Goal: Transaction & Acquisition: Purchase product/service

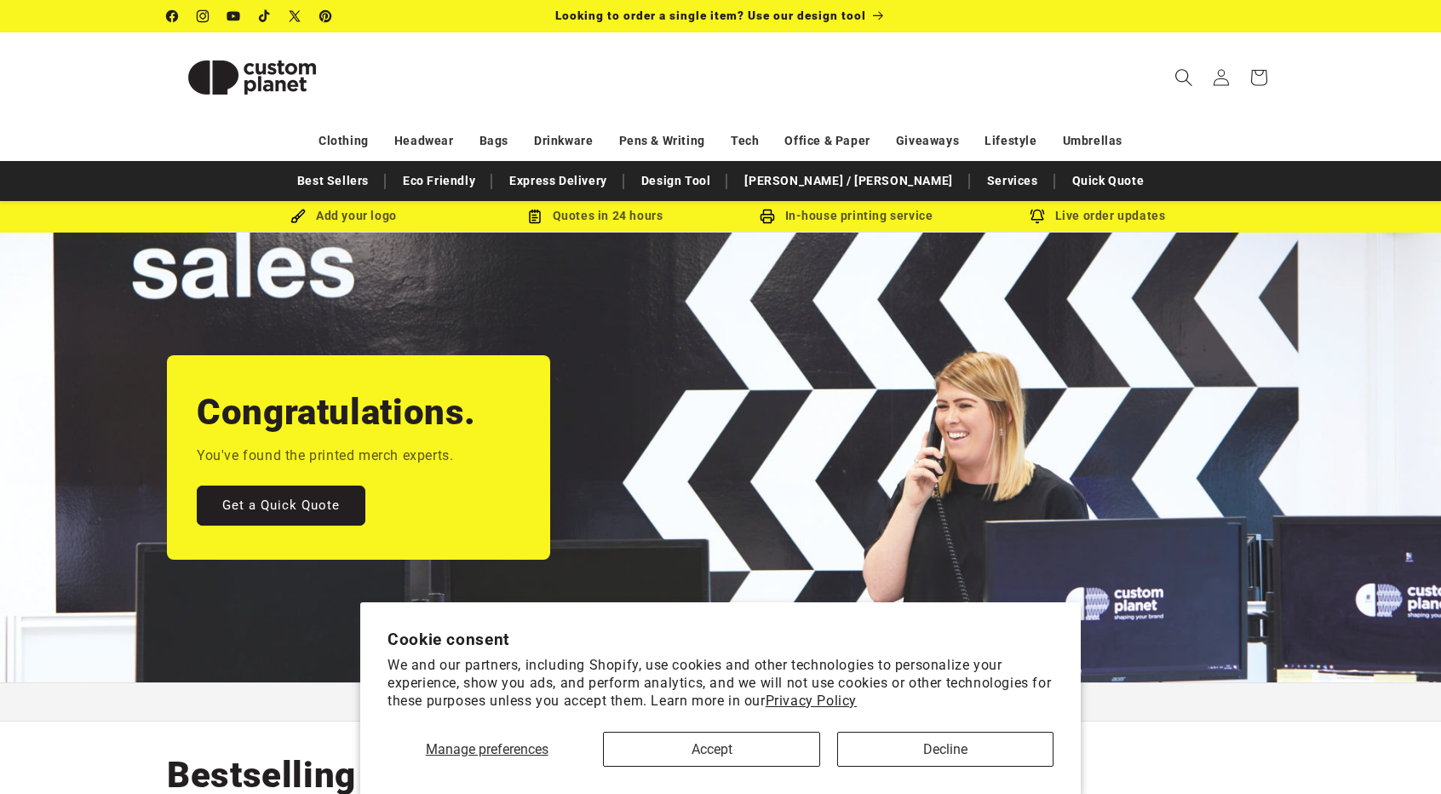
click at [1173, 73] on span "Search" at bounding box center [1183, 77] width 37 height 37
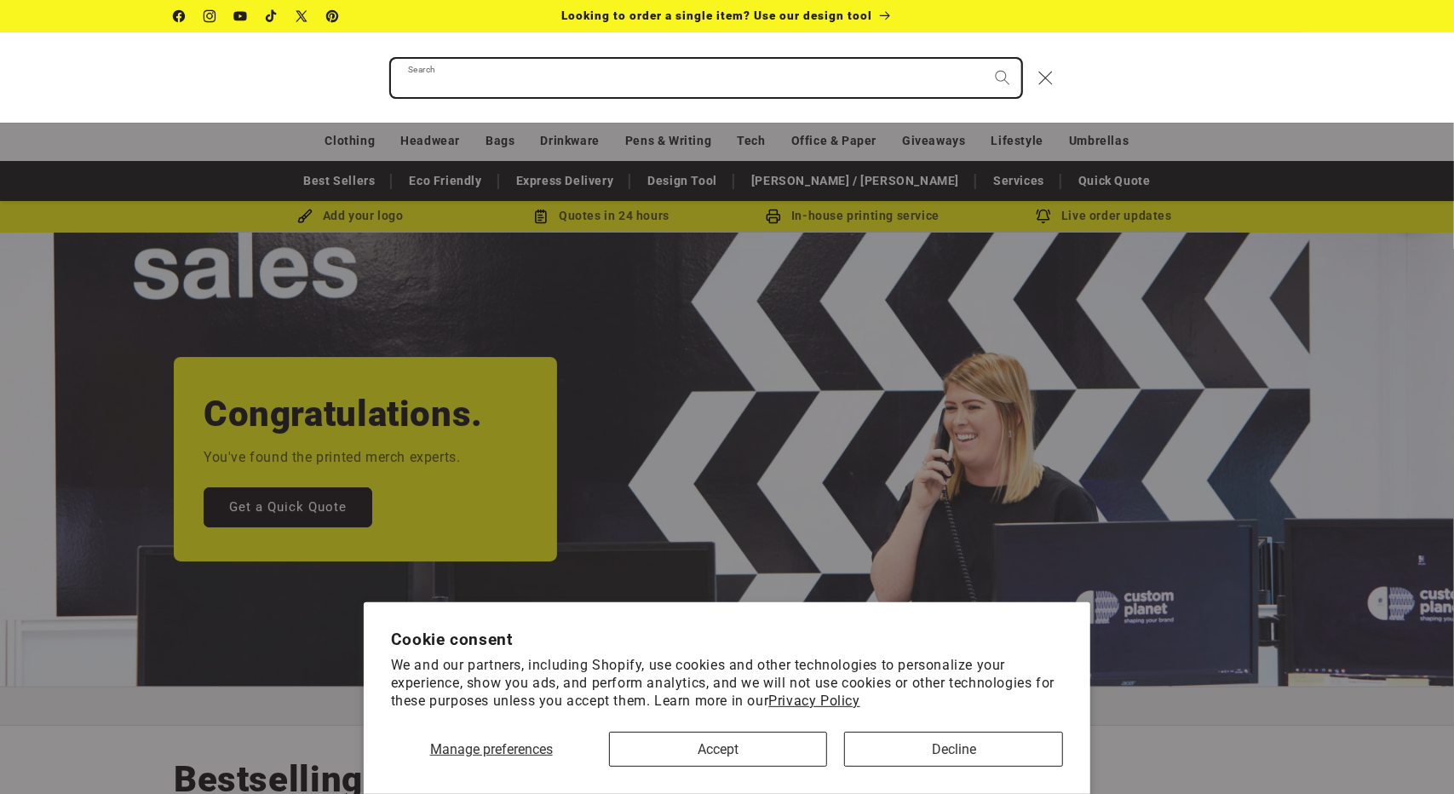
click at [828, 81] on input "Search" at bounding box center [706, 78] width 630 height 38
type input "*********"
click at [984, 59] on button "Search" at bounding box center [1002, 77] width 37 height 37
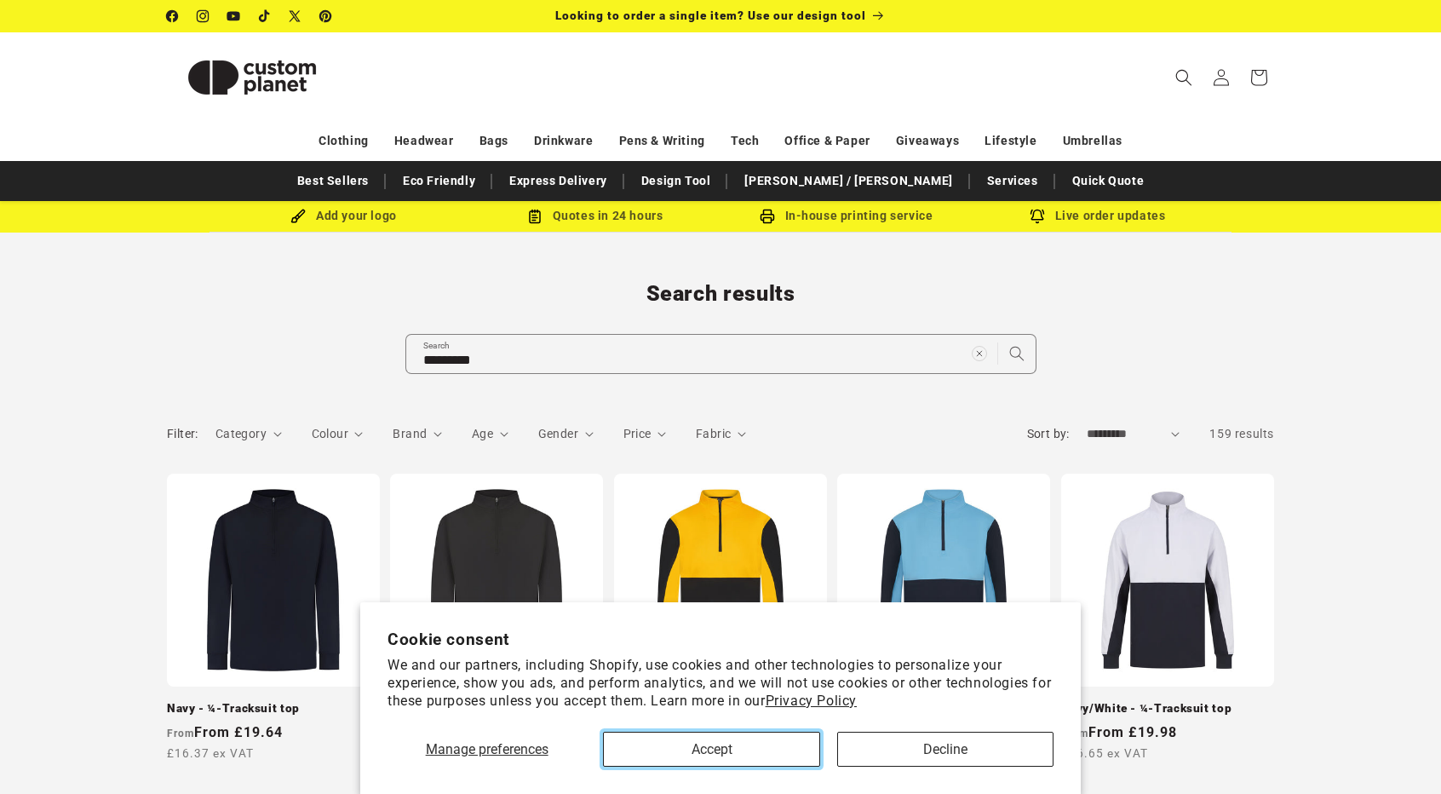
click at [806, 740] on button "Accept" at bounding box center [711, 749] width 216 height 35
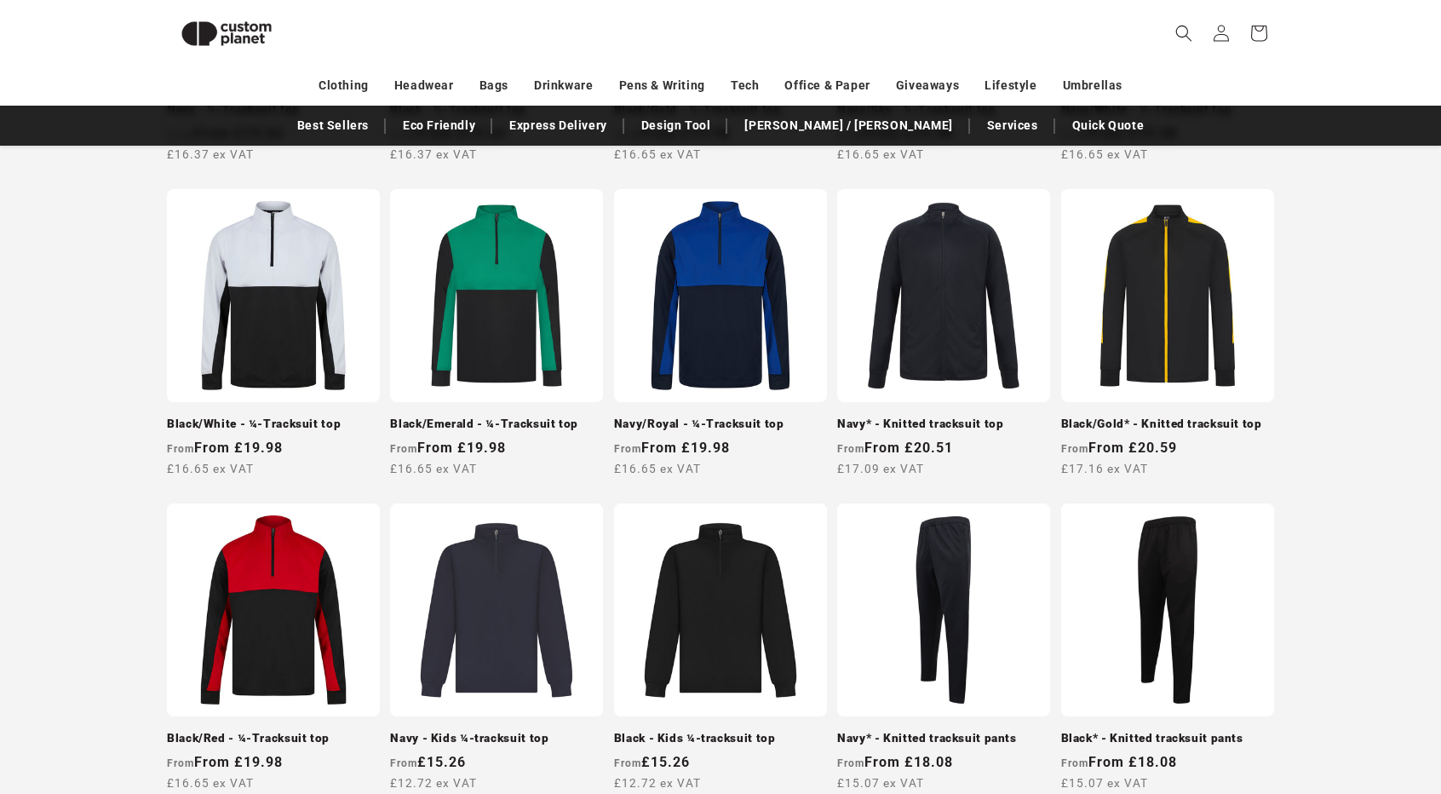
scroll to position [573, 0]
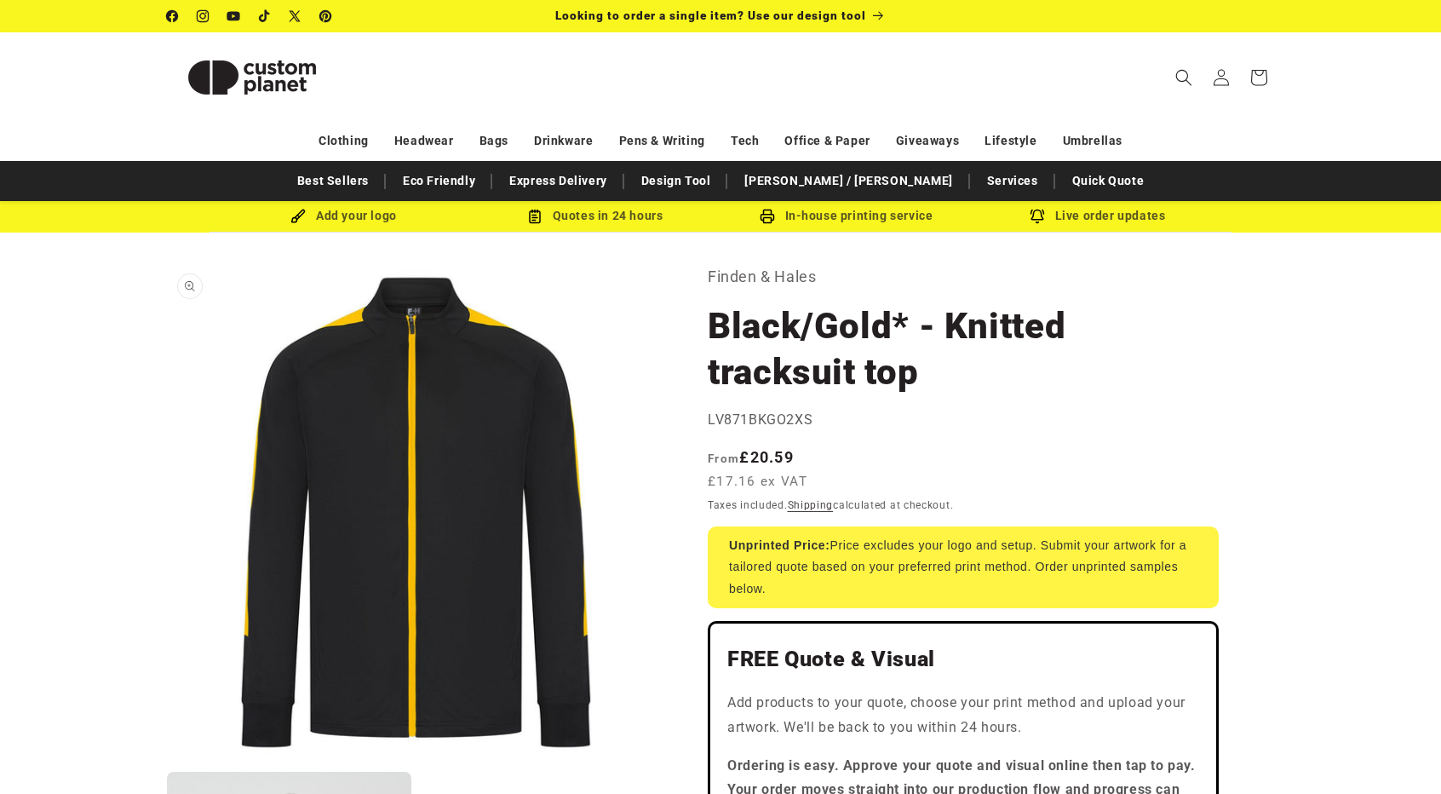
click at [167, 762] on button "Open media 1 in modal" at bounding box center [167, 762] width 0 height 0
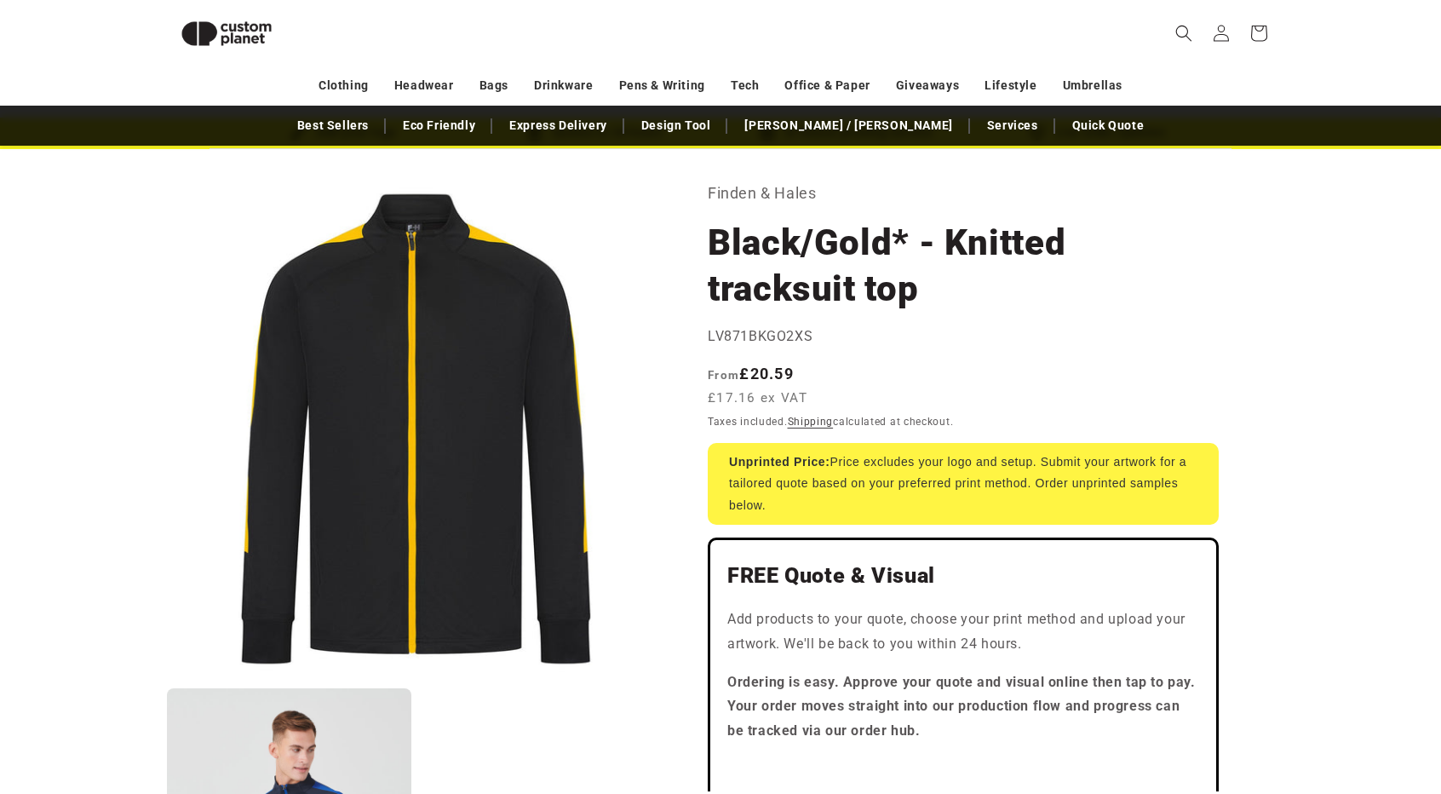
scroll to position [44, 0]
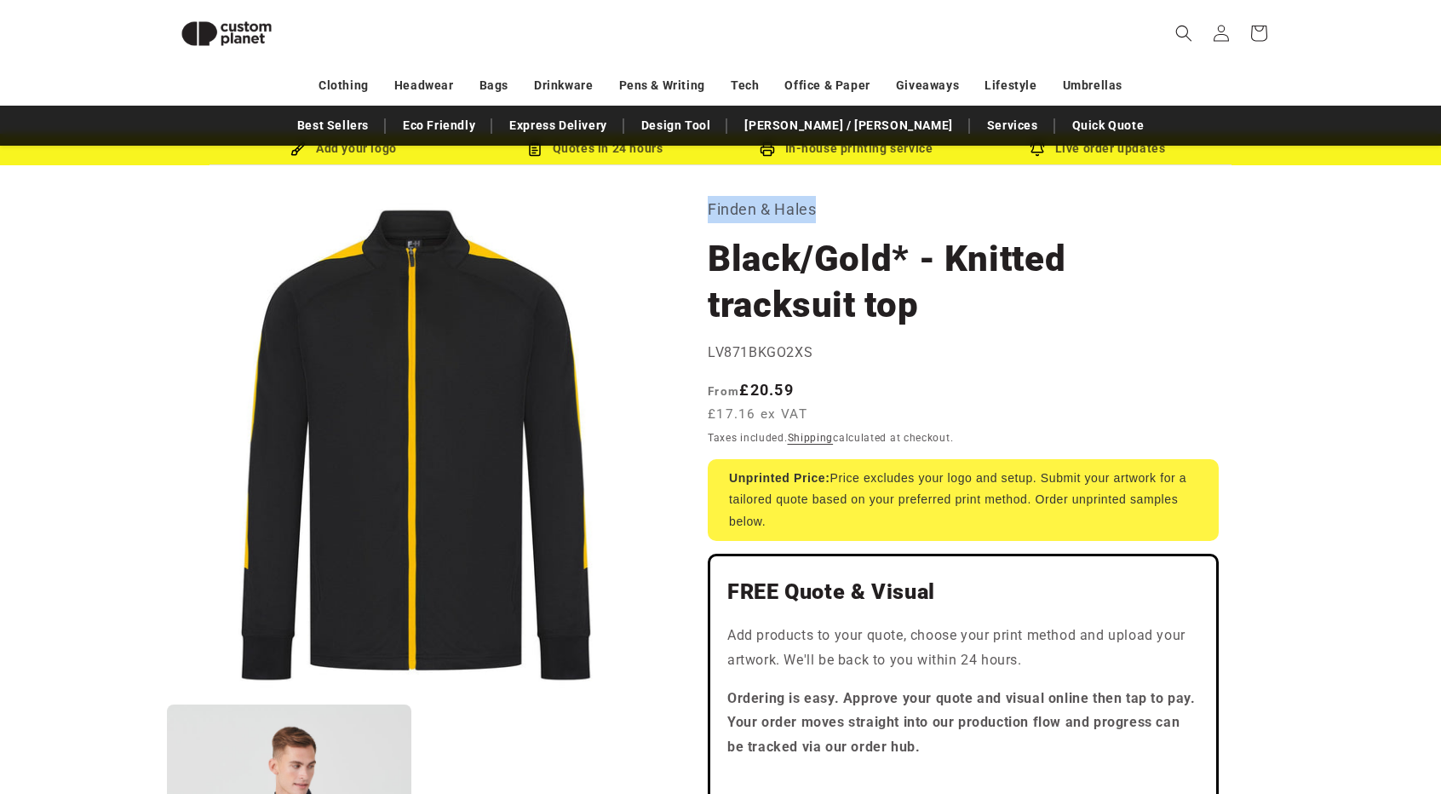
drag, startPoint x: 823, startPoint y: 217, endPoint x: 710, endPoint y: 210, distance: 112.7
click at [710, 210] on p "Finden & Hales" at bounding box center [963, 209] width 511 height 27
copy p "Finden & Hales"
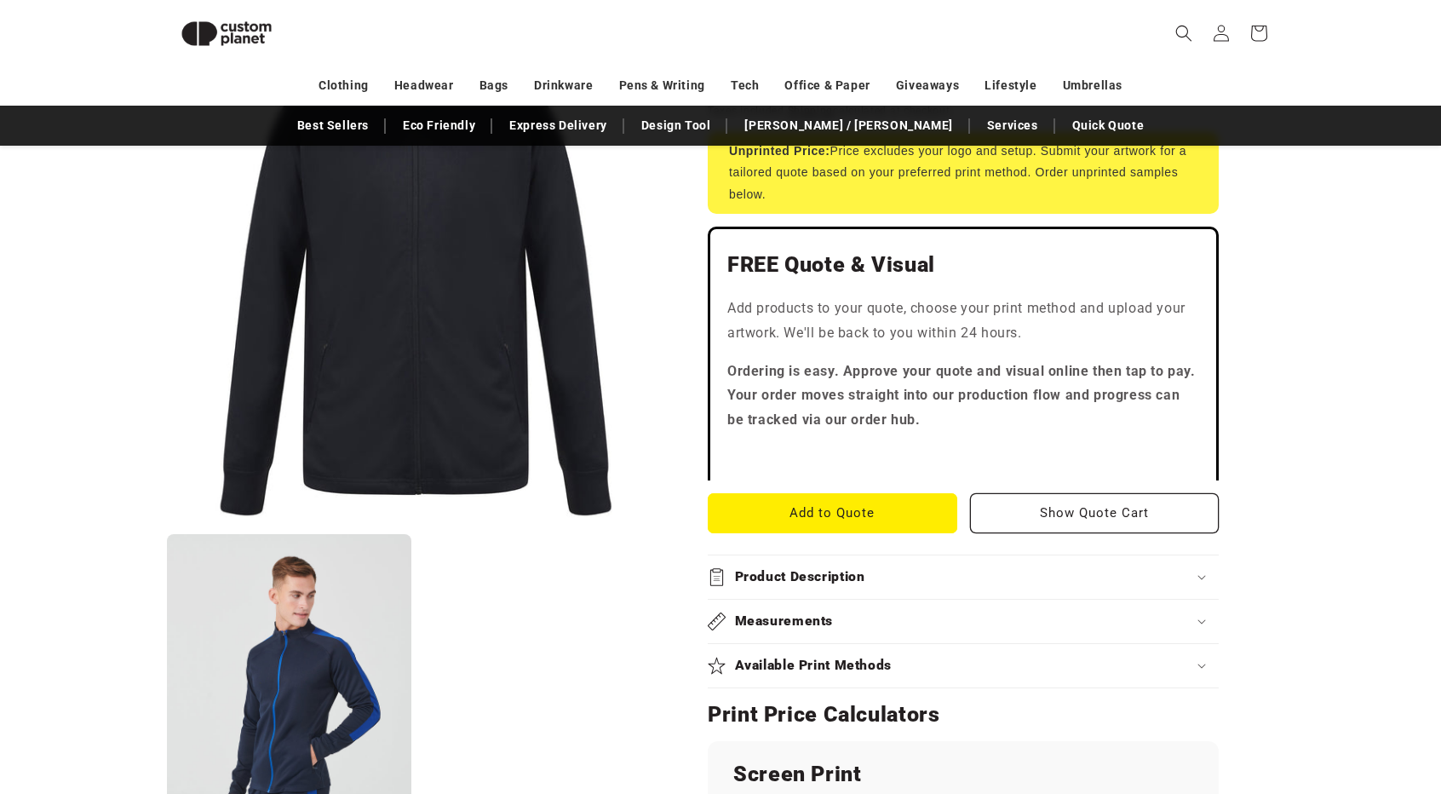
scroll to position [357, 0]
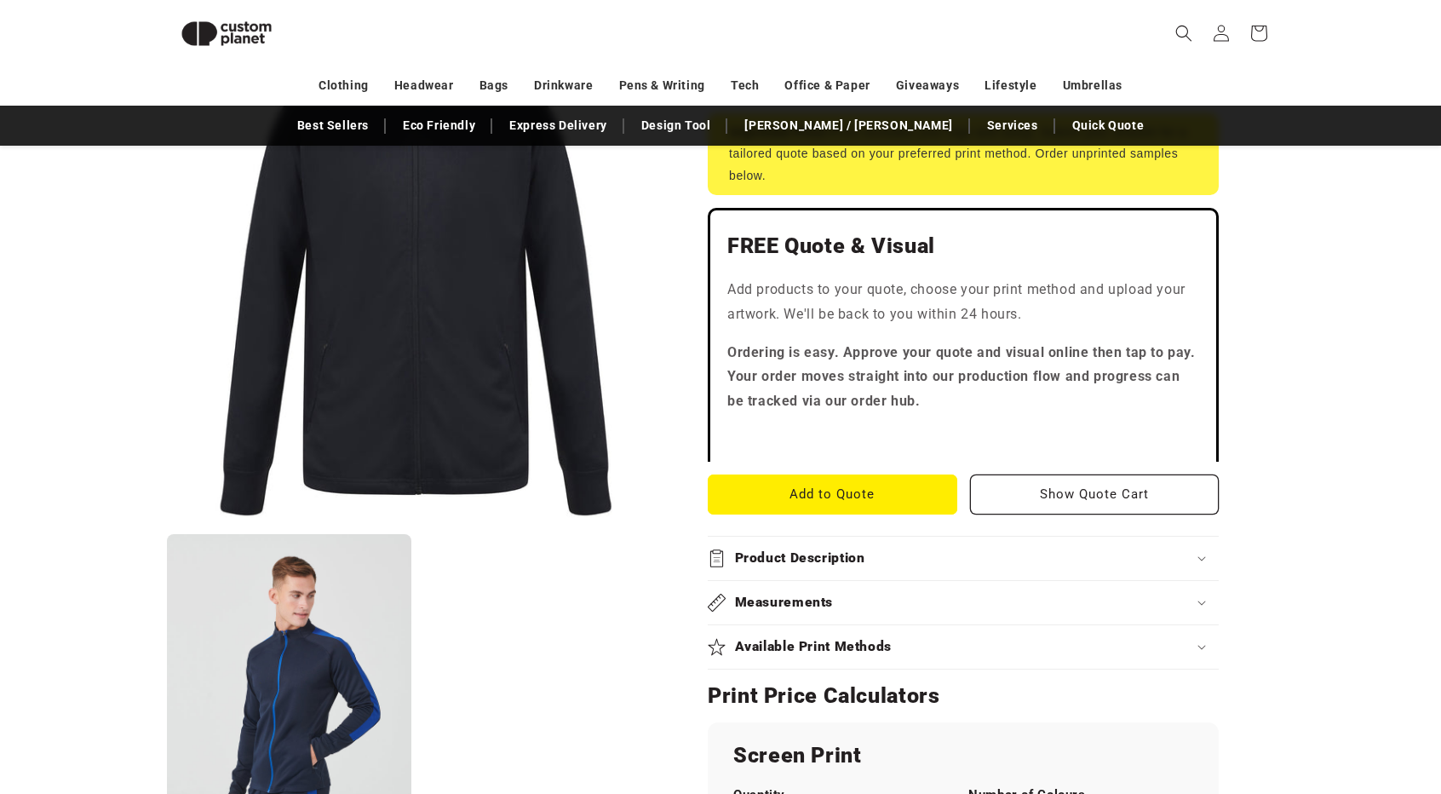
click at [1021, 561] on div "Product Description" at bounding box center [963, 558] width 511 height 18
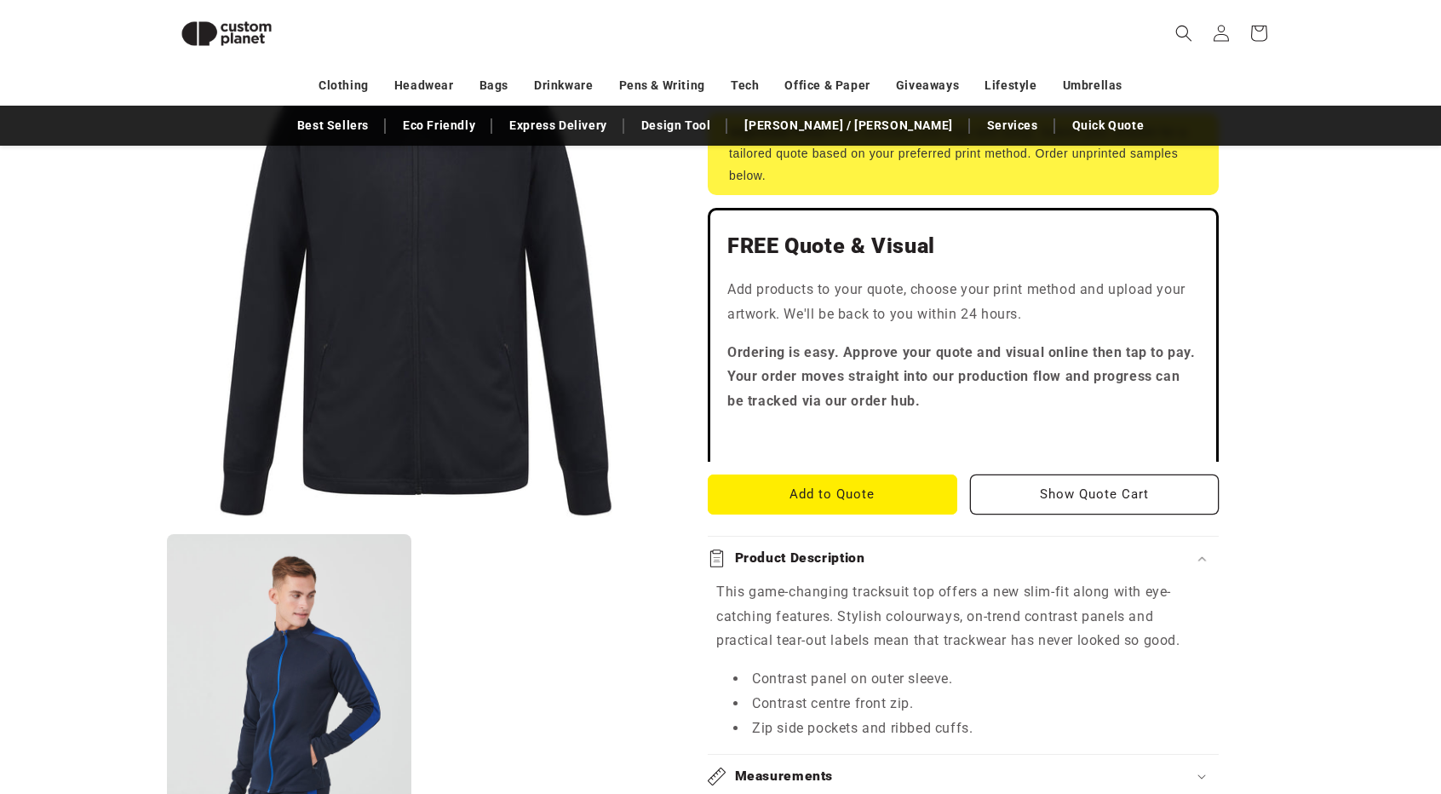
click at [1022, 561] on div "Product Description" at bounding box center [963, 558] width 511 height 18
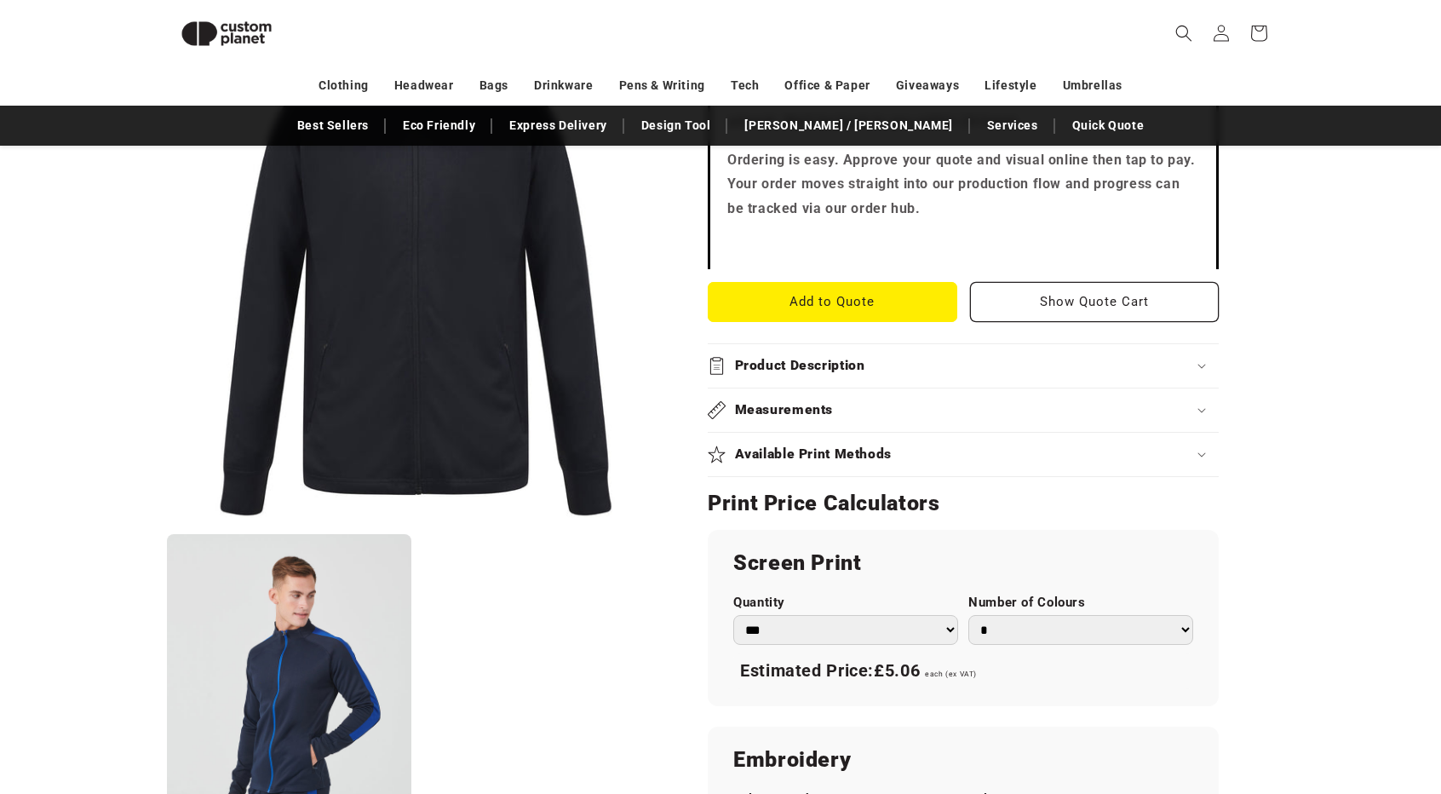
scroll to position [541, 0]
